Goal: Use online tool/utility: Utilize a website feature to perform a specific function

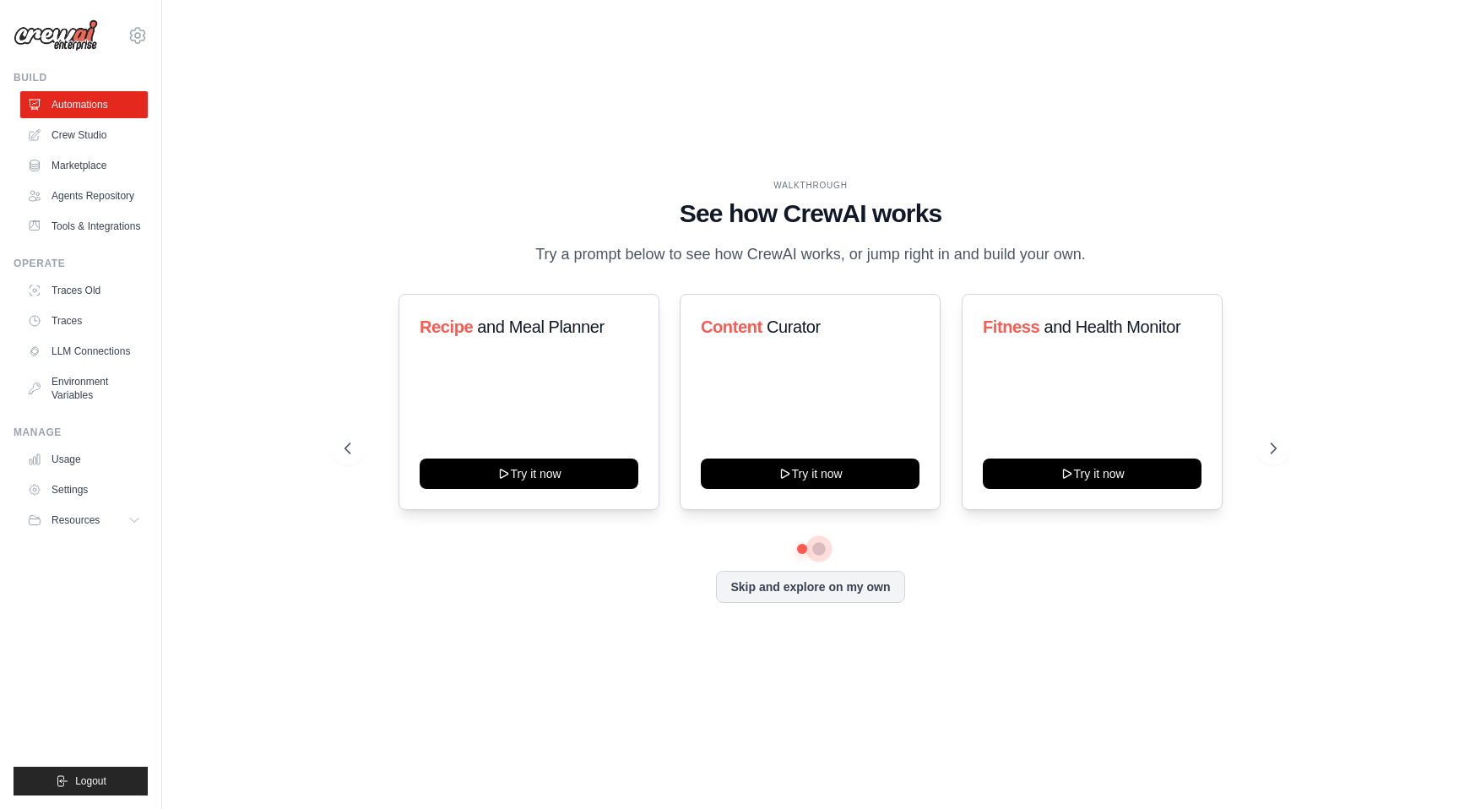
click at [815, 545] on button at bounding box center [819, 549] width 14 height 14
click at [801, 553] on button at bounding box center [802, 549] width 14 height 14
click at [841, 487] on div "Content Curator Try it now" at bounding box center [810, 402] width 261 height 216
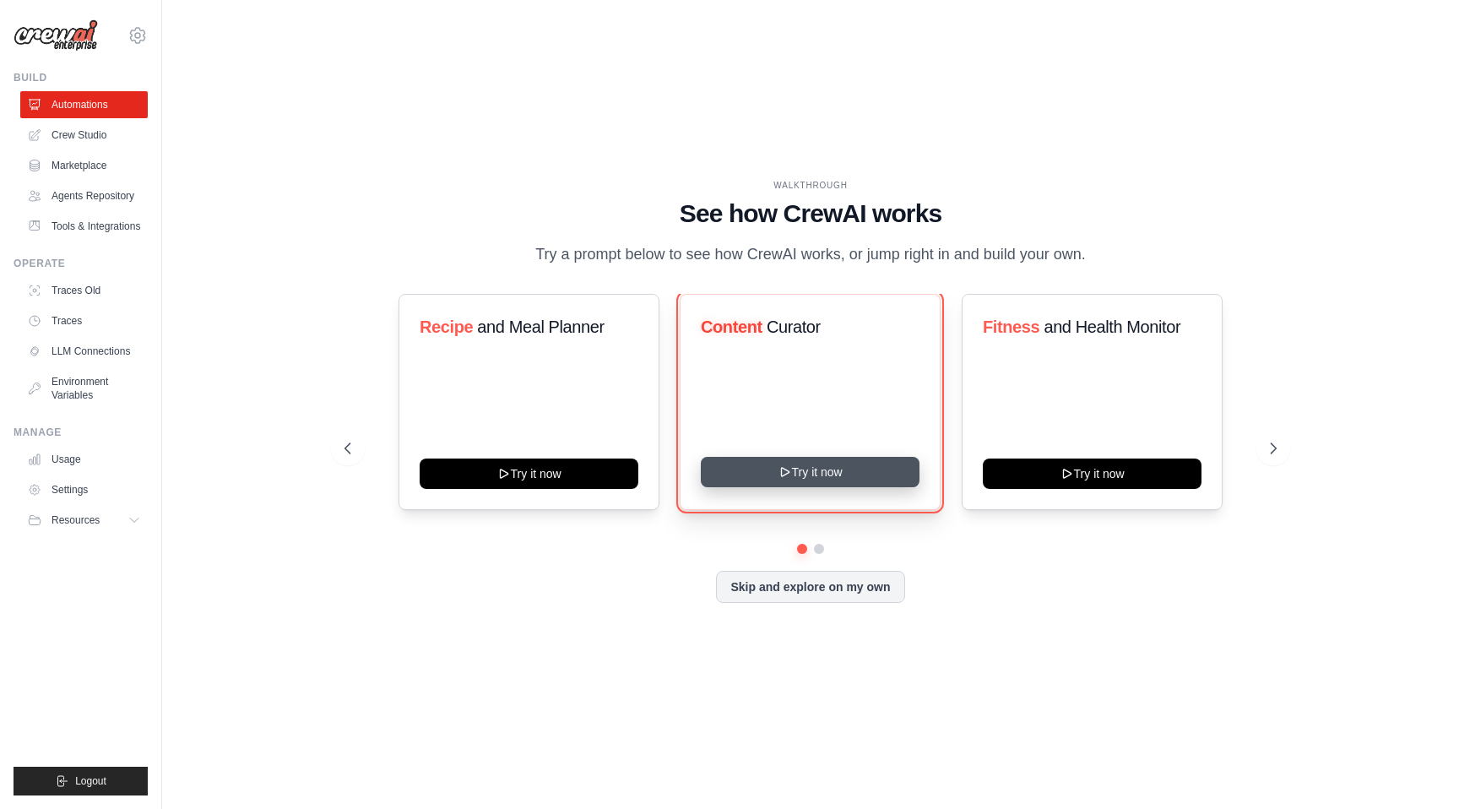
click at [843, 467] on button "Try it now" at bounding box center [810, 472] width 219 height 30
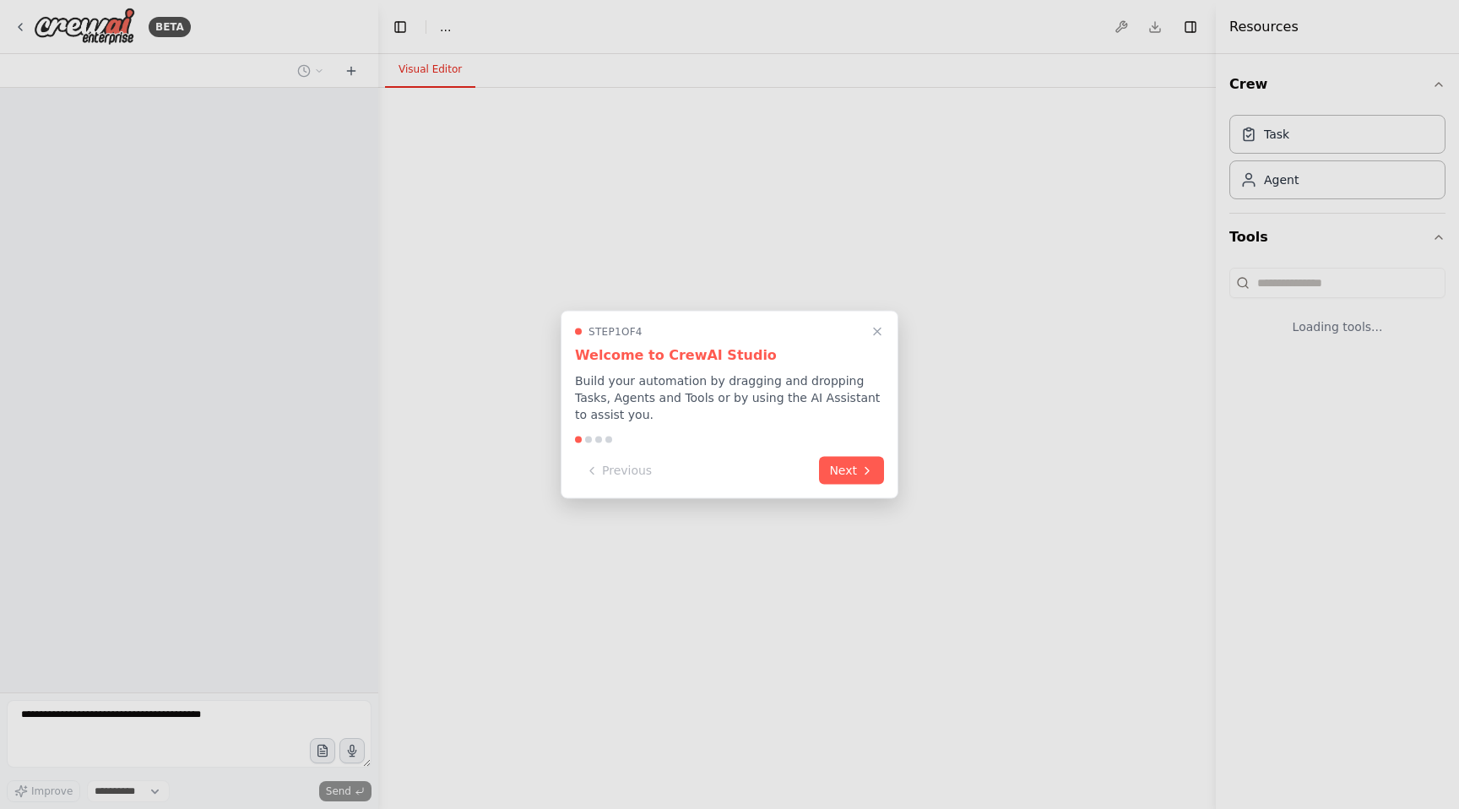
select select "****"
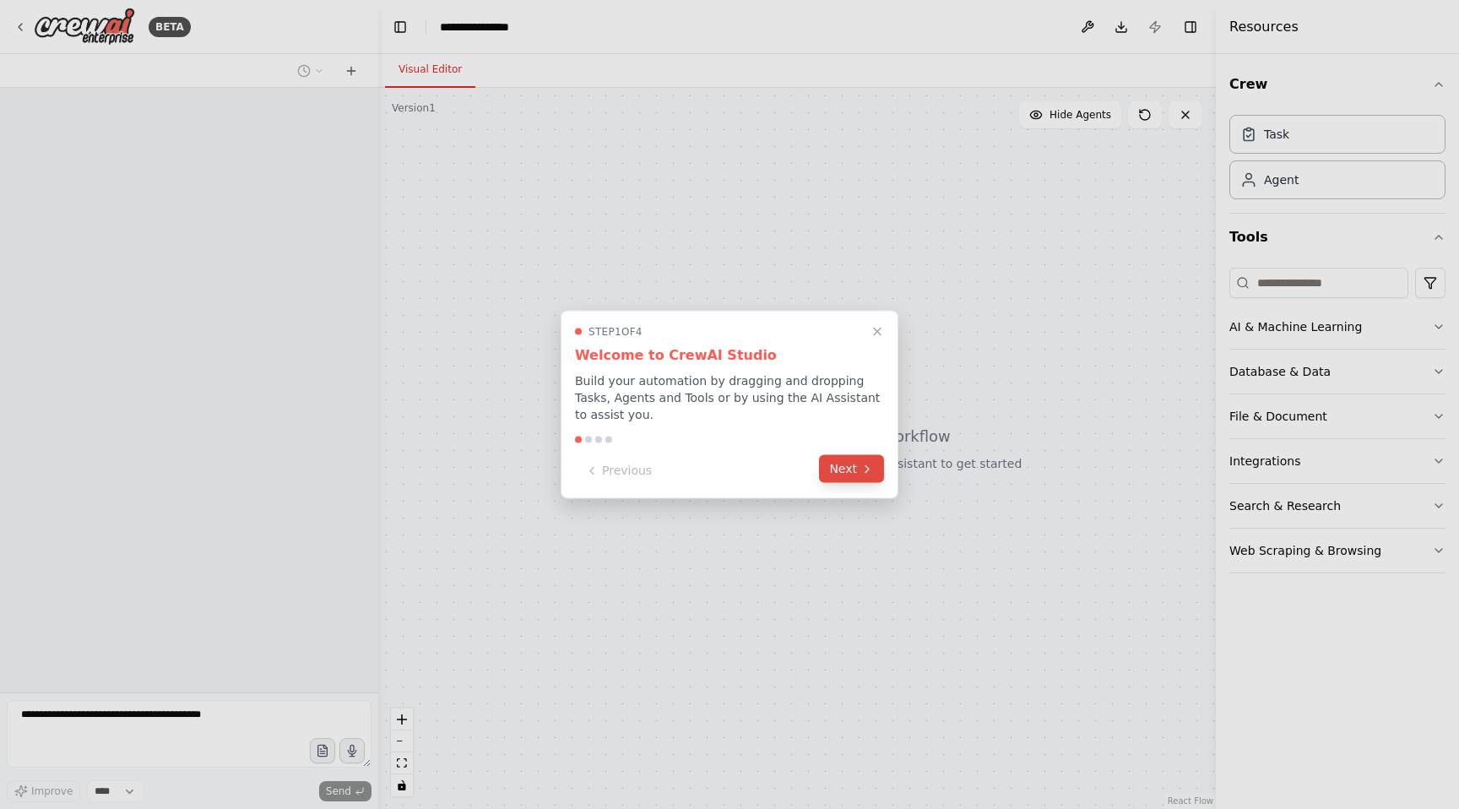
click at [852, 472] on button "Next" at bounding box center [851, 469] width 65 height 28
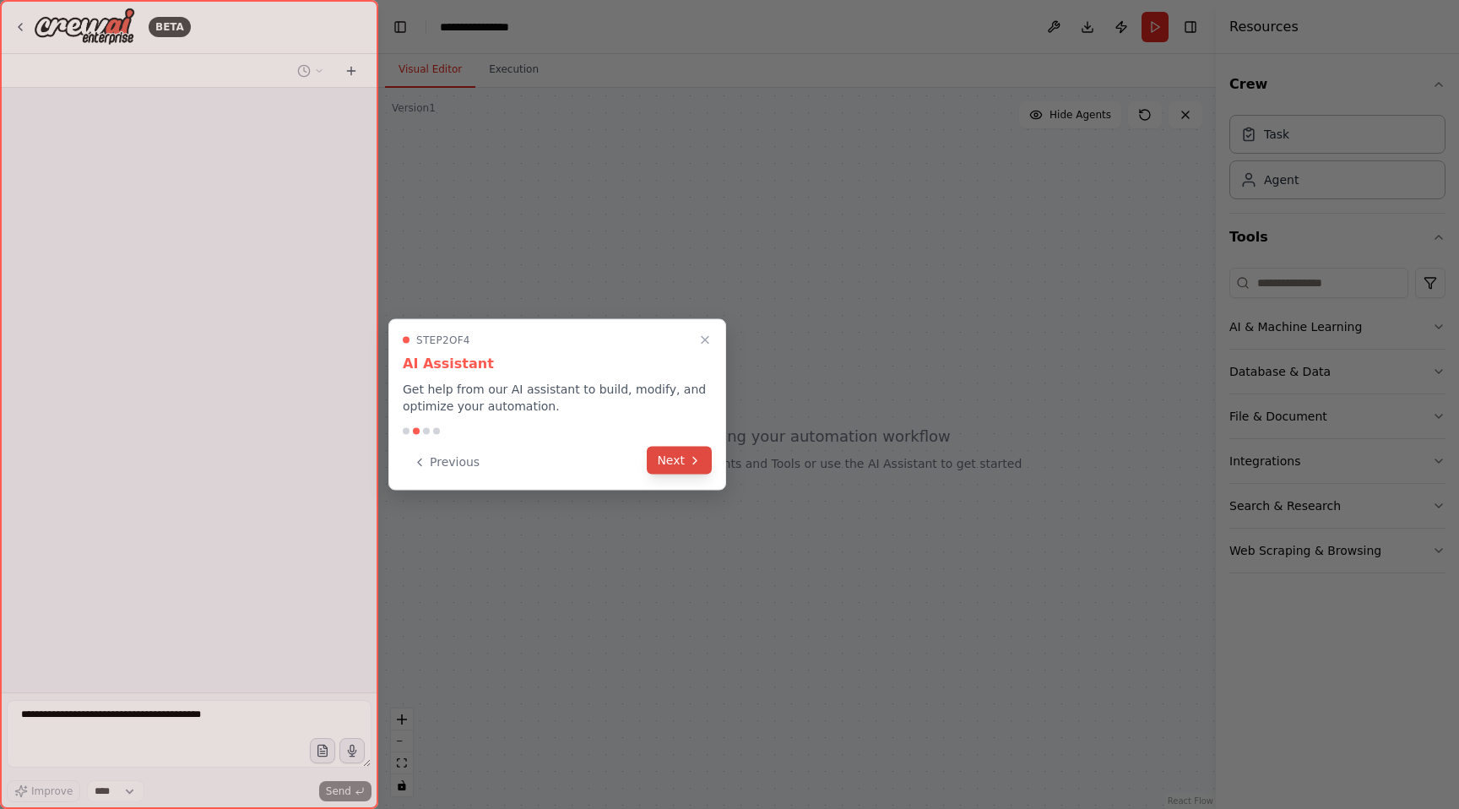
click at [680, 448] on button "Next" at bounding box center [679, 461] width 65 height 28
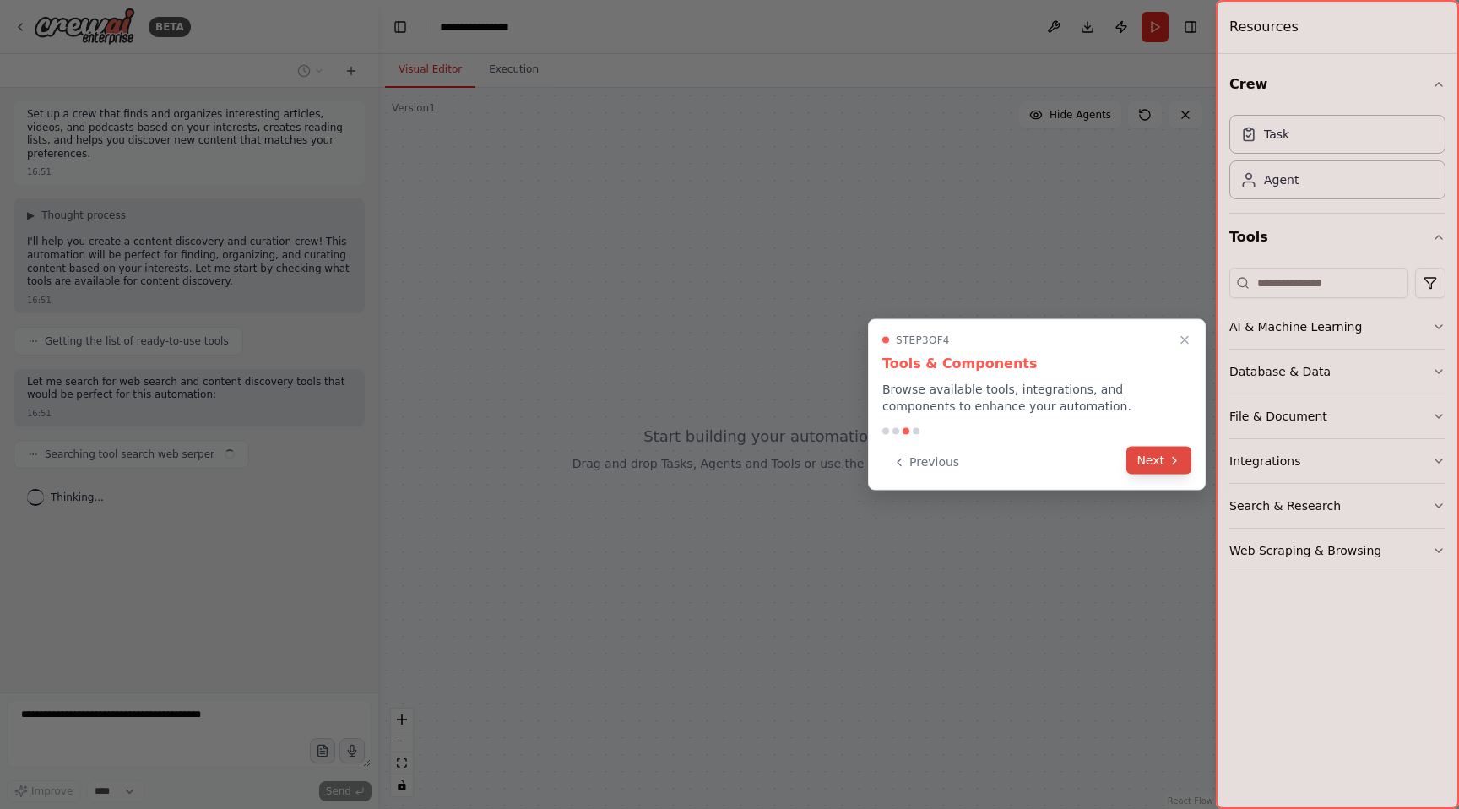
click at [1170, 467] on button "Next" at bounding box center [1158, 461] width 65 height 28
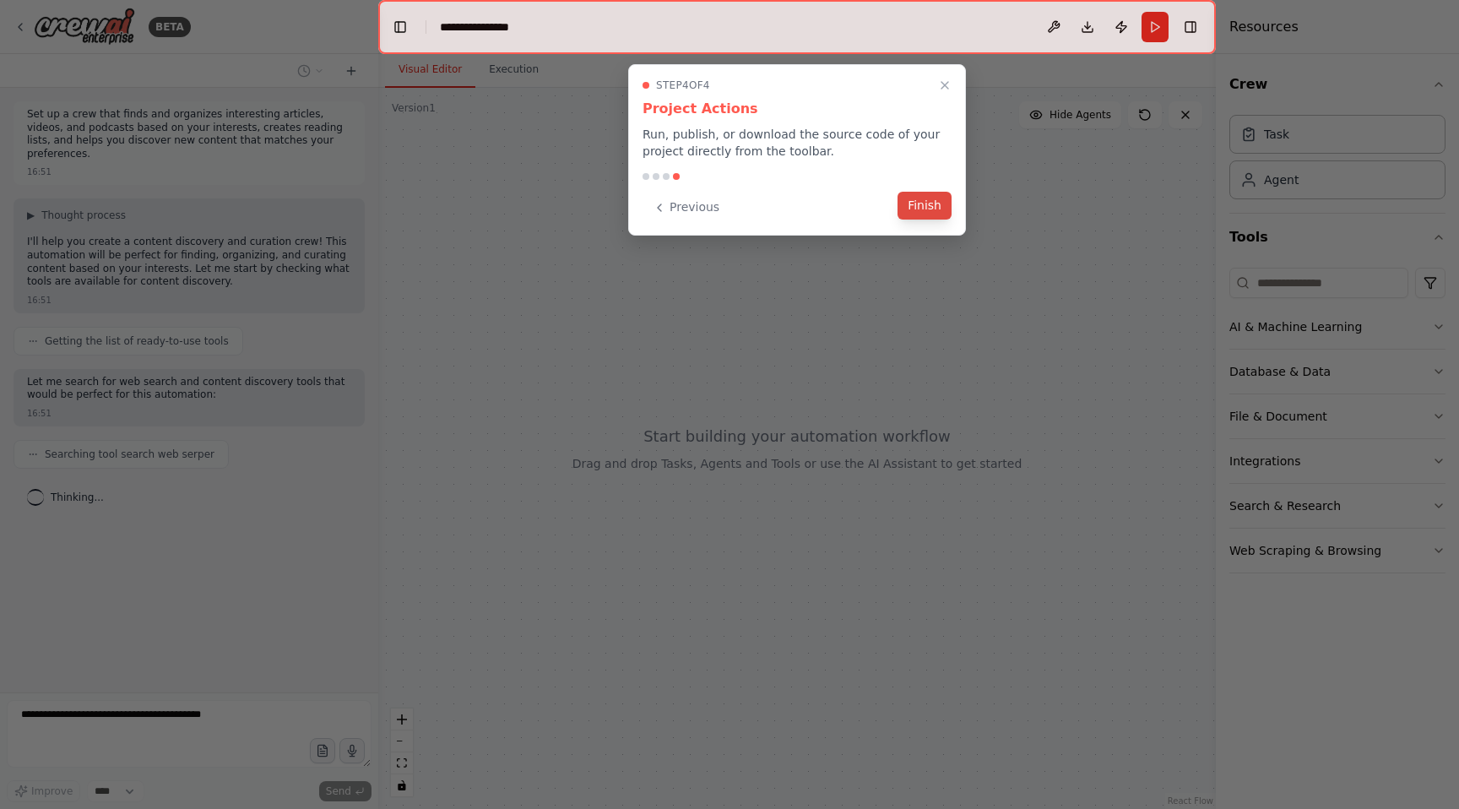
click at [932, 214] on button "Finish" at bounding box center [924, 206] width 54 height 28
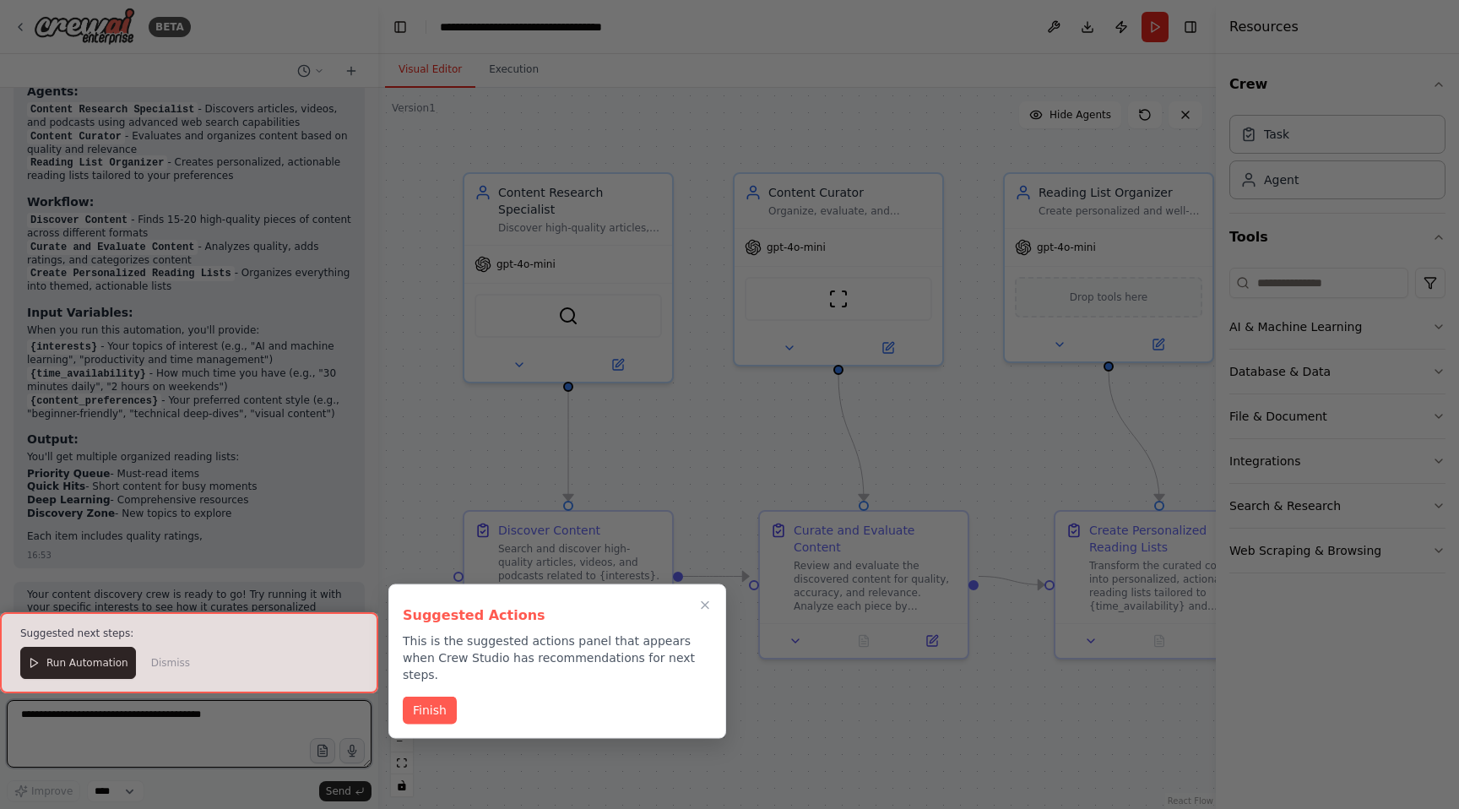
scroll to position [1707, 0]
